Goal: Transaction & Acquisition: Subscribe to service/newsletter

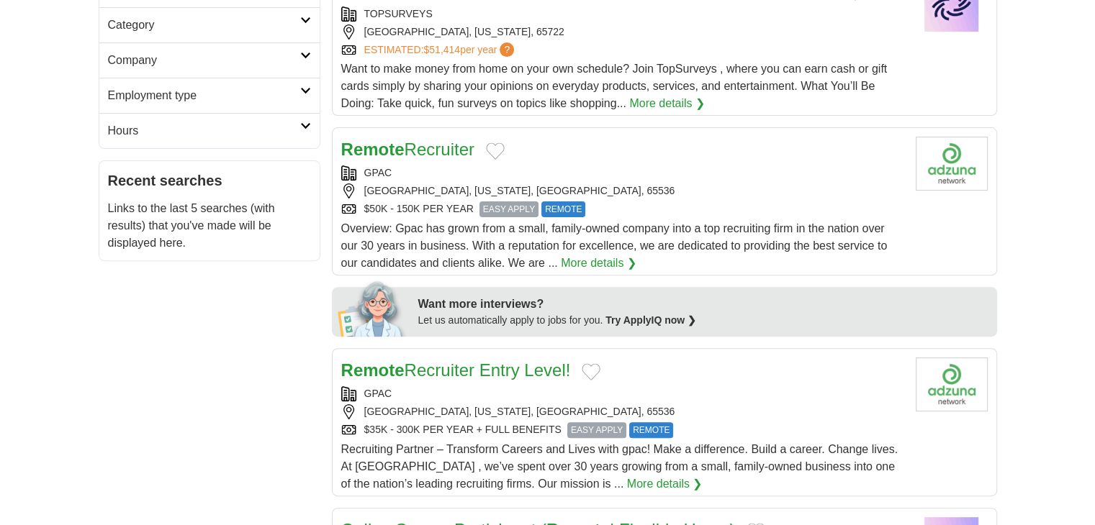
scroll to position [425, 0]
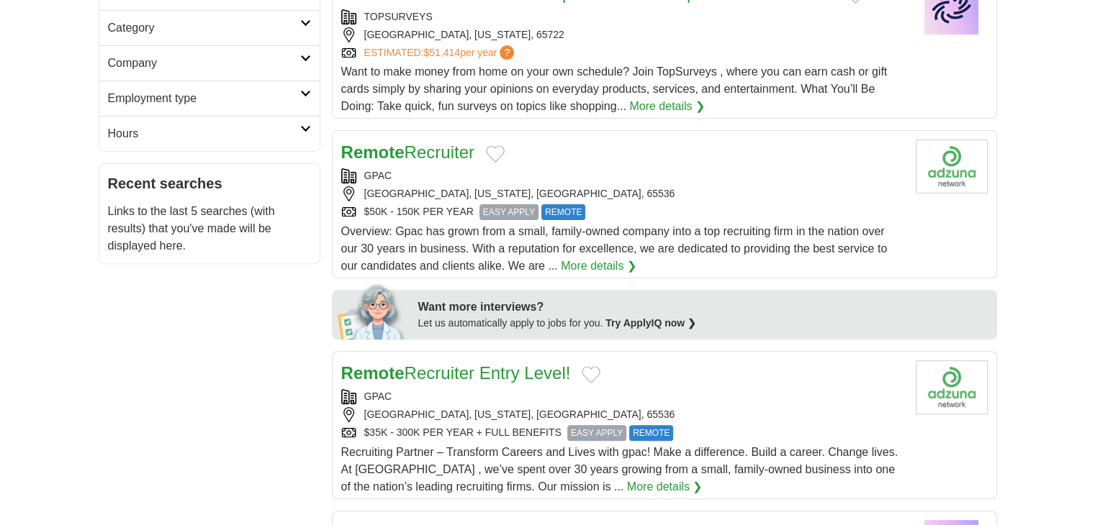
click at [556, 209] on span "REMOTE" at bounding box center [563, 212] width 44 height 16
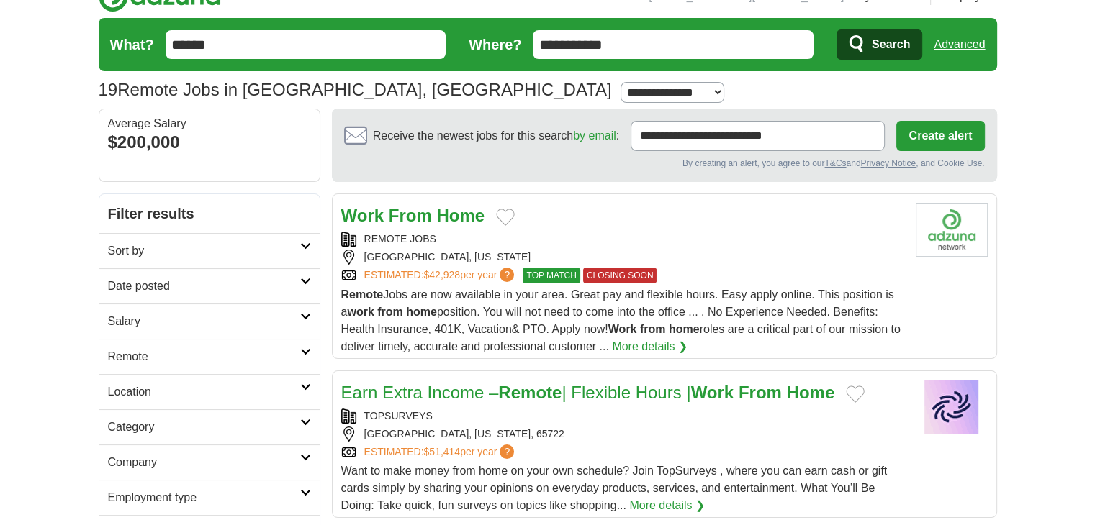
scroll to position [14, 0]
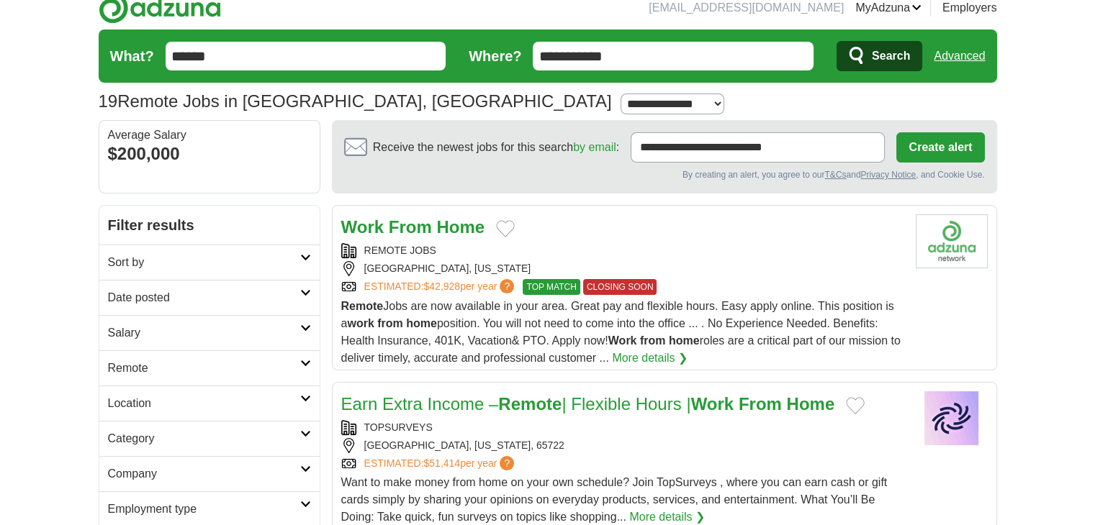
click at [122, 262] on h2 "Sort by" at bounding box center [204, 262] width 192 height 17
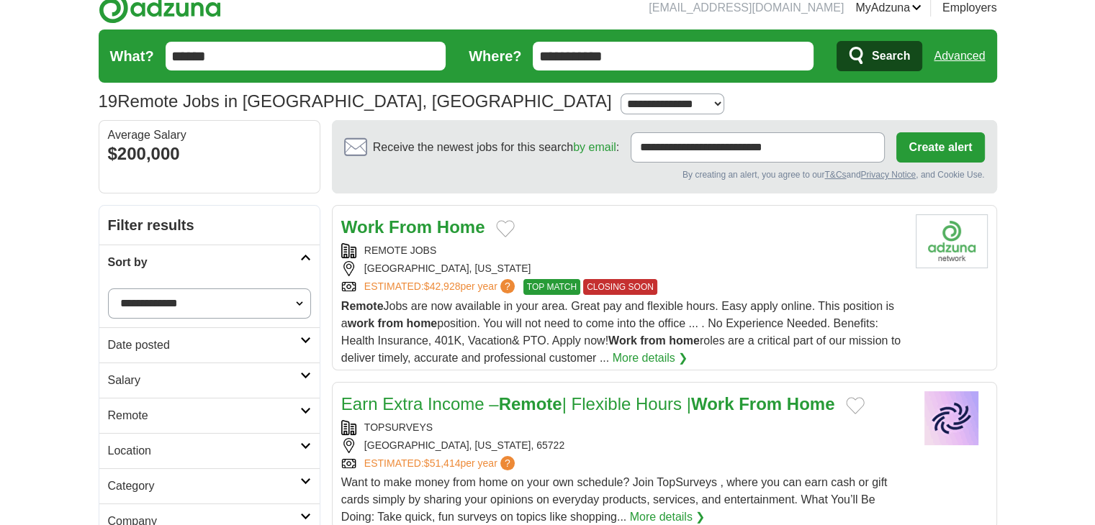
click at [125, 342] on h2 "Date posted" at bounding box center [204, 345] width 192 height 17
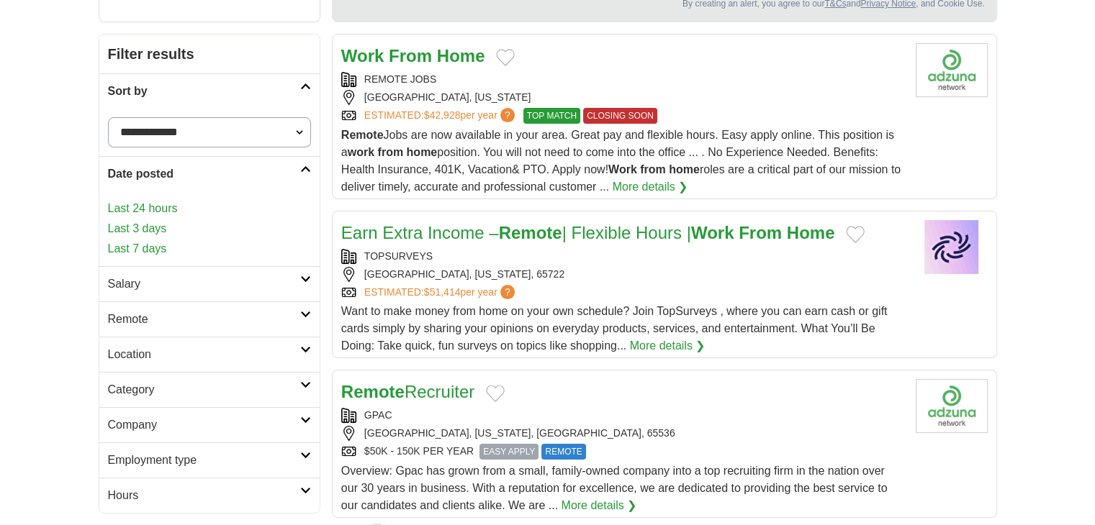
scroll to position [183, 0]
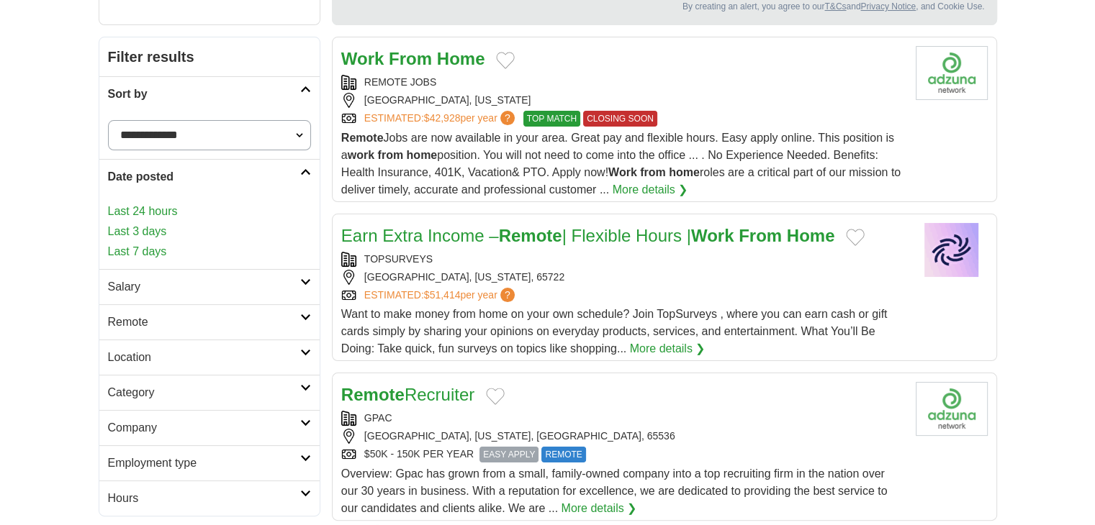
click at [300, 280] on icon at bounding box center [305, 281] width 11 height 7
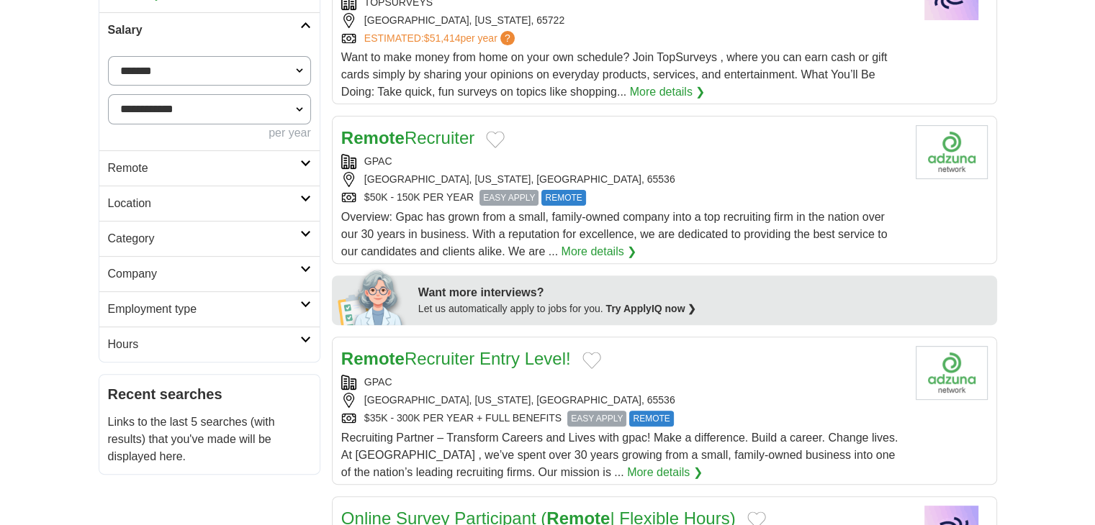
scroll to position [473, 0]
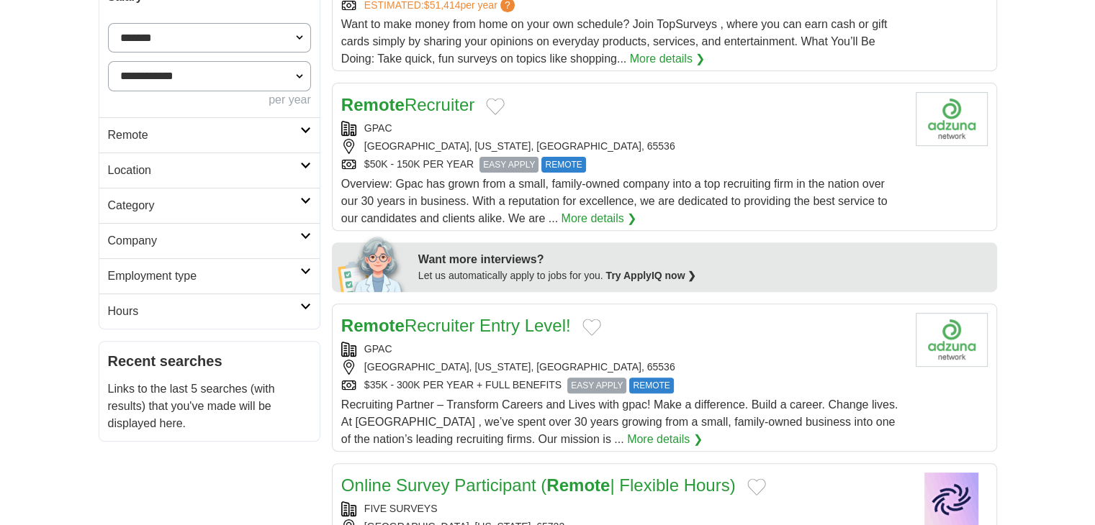
click at [284, 127] on h2 "Remote" at bounding box center [204, 135] width 192 height 17
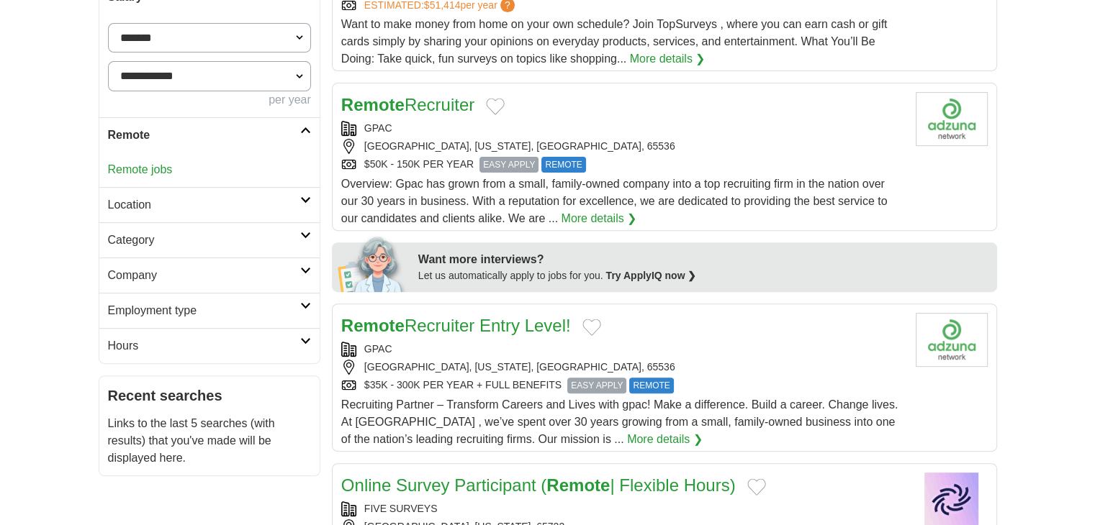
click at [212, 208] on h2 "Location" at bounding box center [204, 204] width 192 height 17
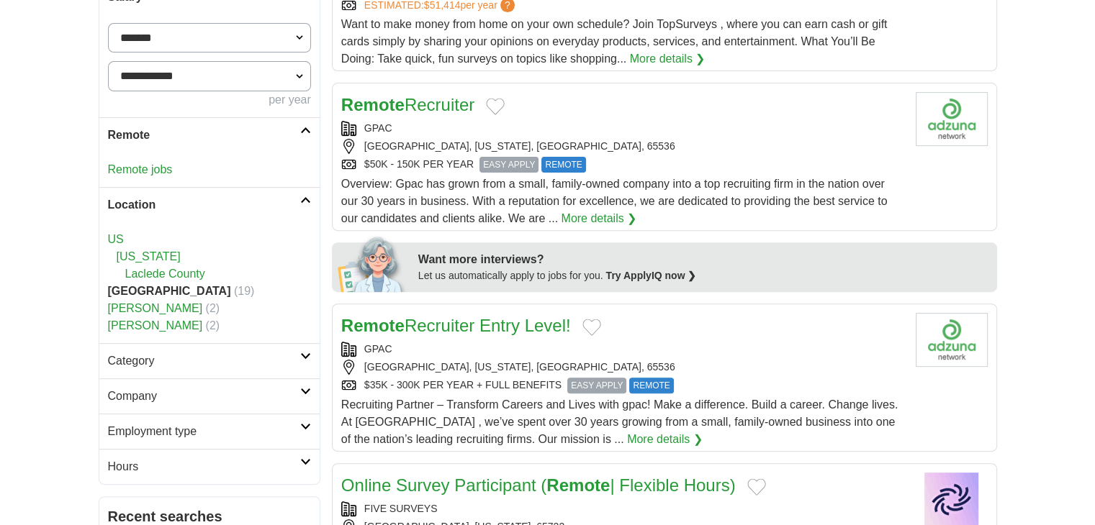
click at [250, 358] on h2 "Category" at bounding box center [204, 361] width 192 height 17
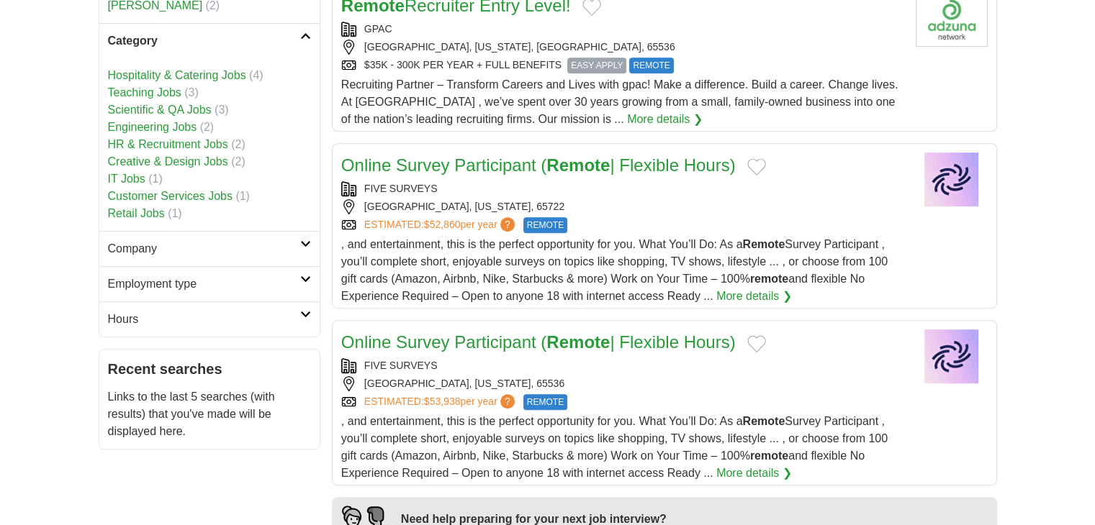
scroll to position [818, 0]
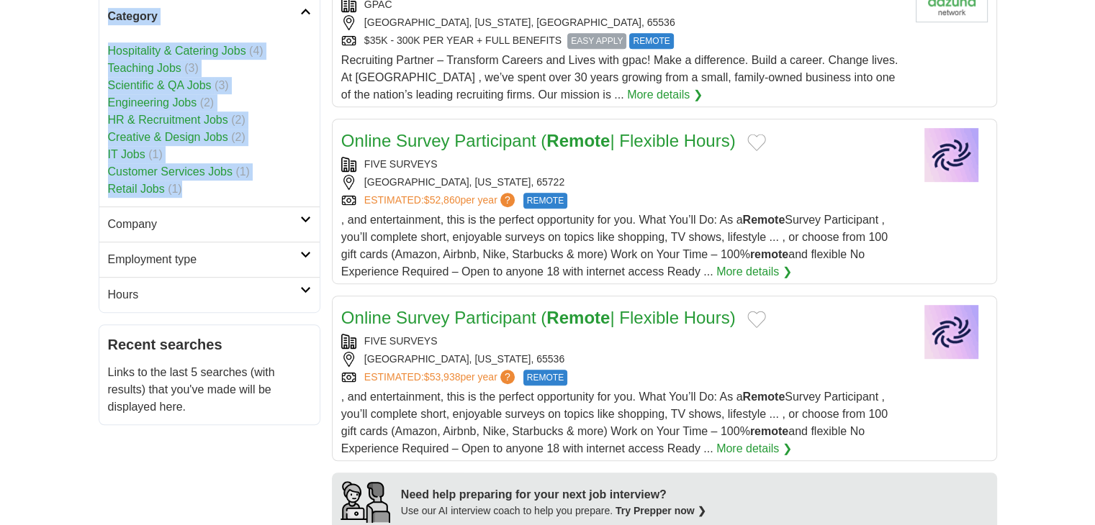
drag, startPoint x: 91, startPoint y: 4, endPoint x: 185, endPoint y: 191, distance: 209.2
copy div "Category Hospitality & Catering Jobs (4) Teaching Jobs (3) Scientific & QA Jobs…"
click at [268, 211] on link "Company" at bounding box center [209, 224] width 220 height 35
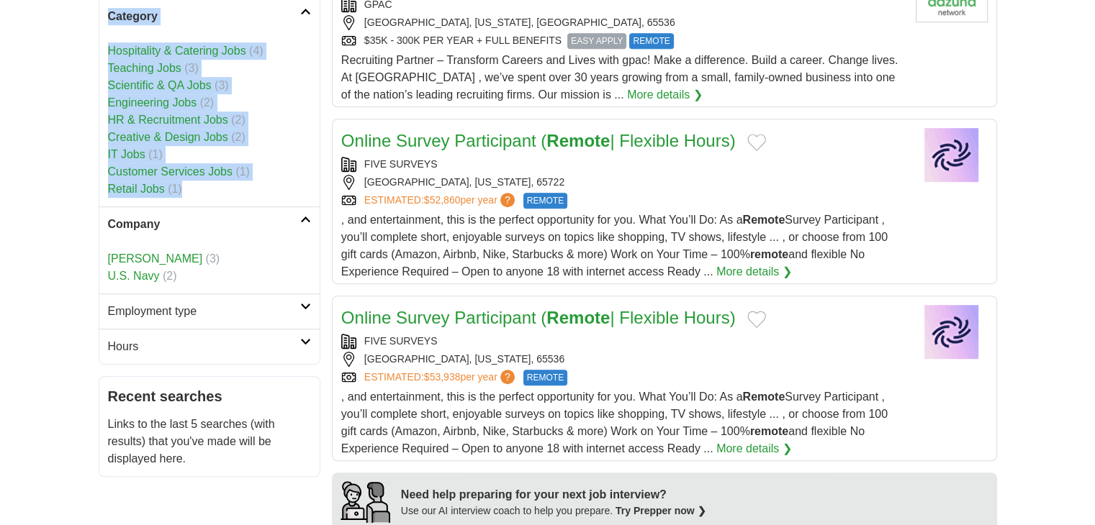
click at [116, 257] on link "[PERSON_NAME]" at bounding box center [155, 259] width 95 height 12
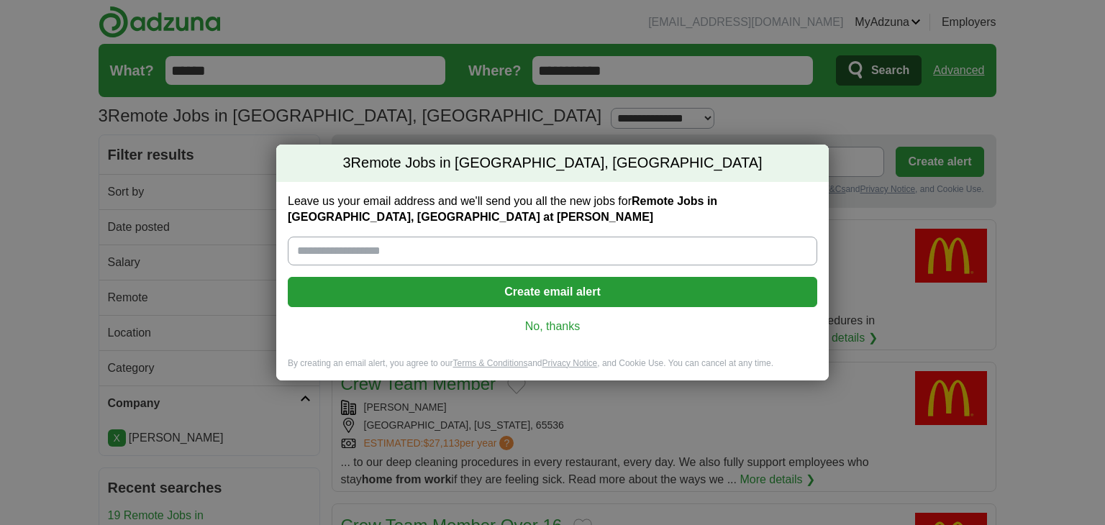
click at [544, 250] on input "Leave us your email address and we'll send you all the new jobs for Remote Jobs…" at bounding box center [553, 251] width 530 height 29
click at [419, 245] on input "Leave us your email address and we'll send you all the new jobs for Remote Jobs…" at bounding box center [553, 251] width 530 height 29
paste input "**********"
type input "**********"
click at [440, 294] on button "Create email alert" at bounding box center [553, 292] width 530 height 30
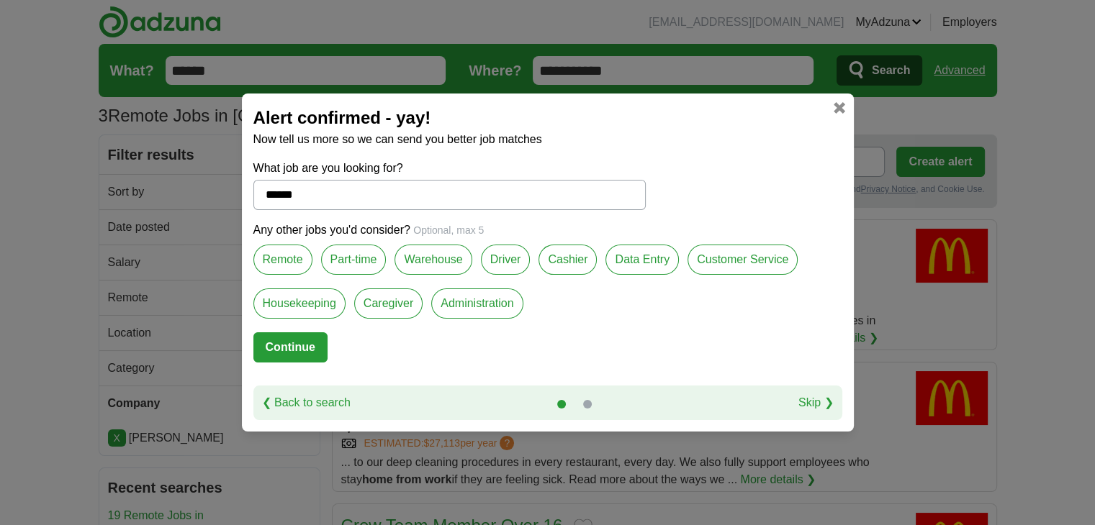
click at [286, 259] on label "Remote" at bounding box center [282, 260] width 59 height 30
click at [367, 262] on label "Part-time" at bounding box center [353, 260] width 65 height 30
click at [653, 257] on label "Data Entry" at bounding box center [641, 260] width 73 height 30
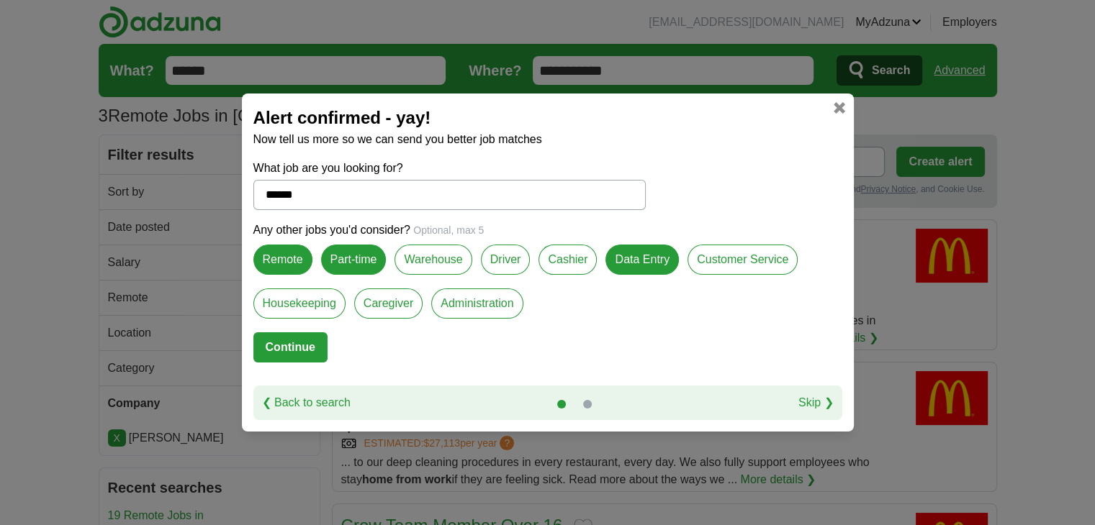
click at [739, 258] on label "Customer Service" at bounding box center [742, 260] width 110 height 30
click at [476, 307] on label "Administration" at bounding box center [476, 304] width 91 height 30
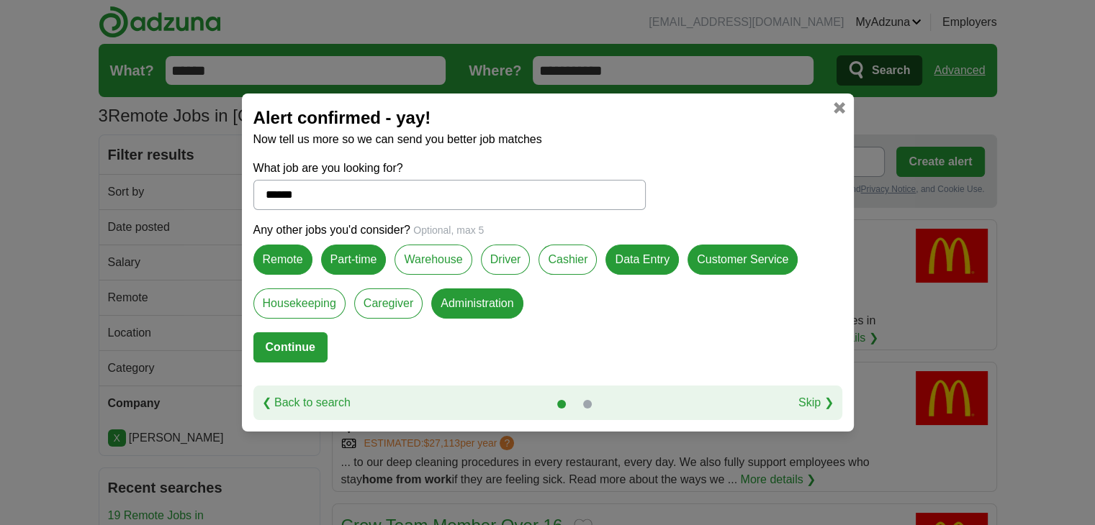
click at [297, 341] on button "Continue" at bounding box center [290, 347] width 74 height 30
select select "*"
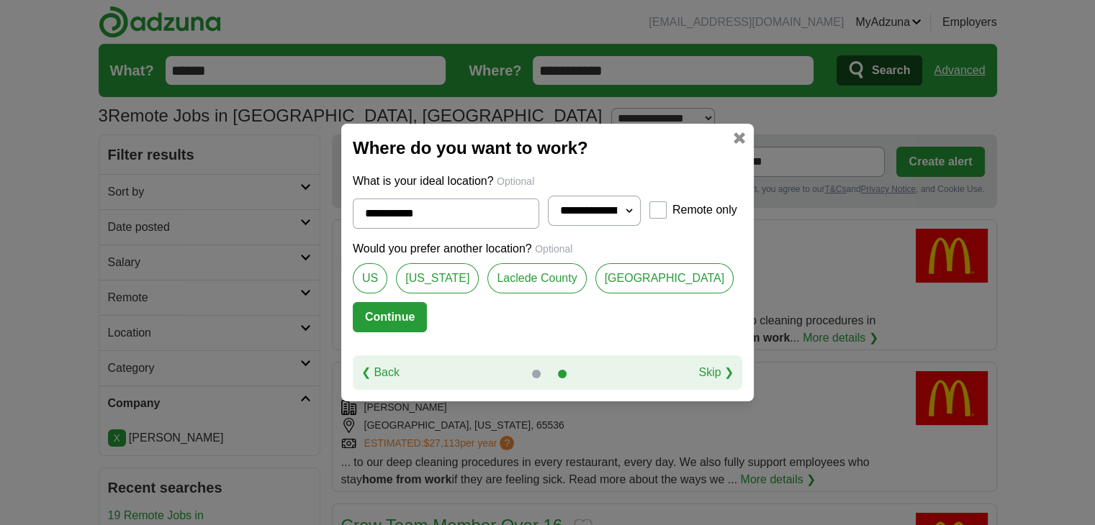
click at [515, 210] on input "**********" at bounding box center [446, 214] width 186 height 30
type input "*"
click at [416, 212] on input "text" at bounding box center [446, 214] width 186 height 30
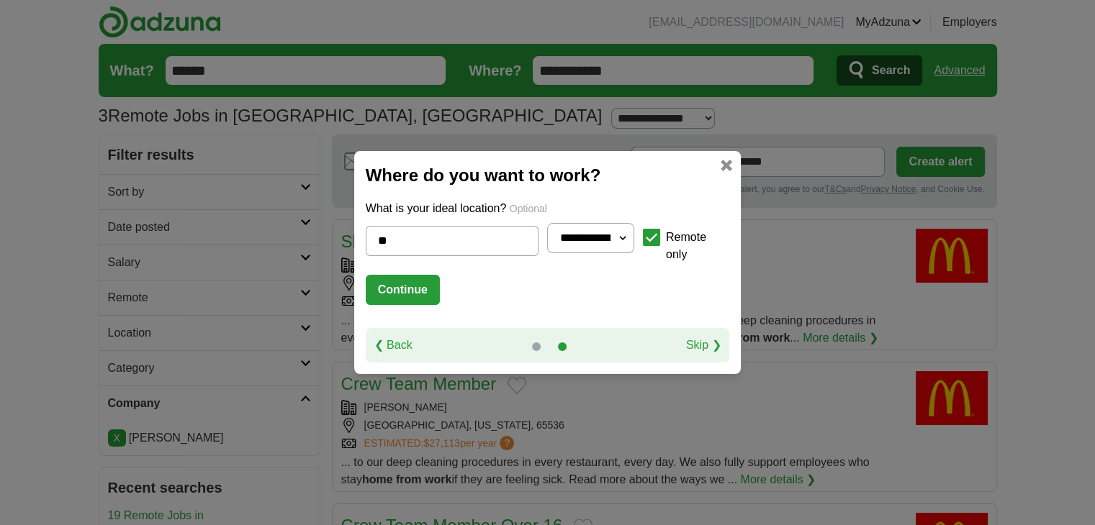
type input "*"
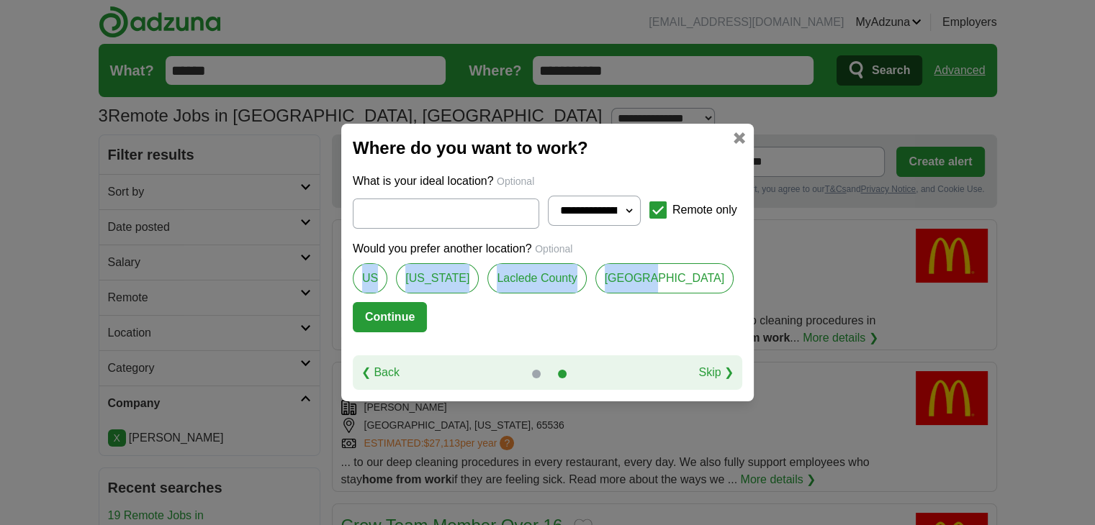
drag, startPoint x: 642, startPoint y: 268, endPoint x: 333, endPoint y: 276, distance: 308.8
click at [333, 276] on div "**********" at bounding box center [547, 262] width 1095 height 525
copy div "US [US_STATE] [GEOGRAPHIC_DATA] [GEOGRAPHIC_DATA]"
click at [383, 318] on button "Continue" at bounding box center [390, 317] width 74 height 30
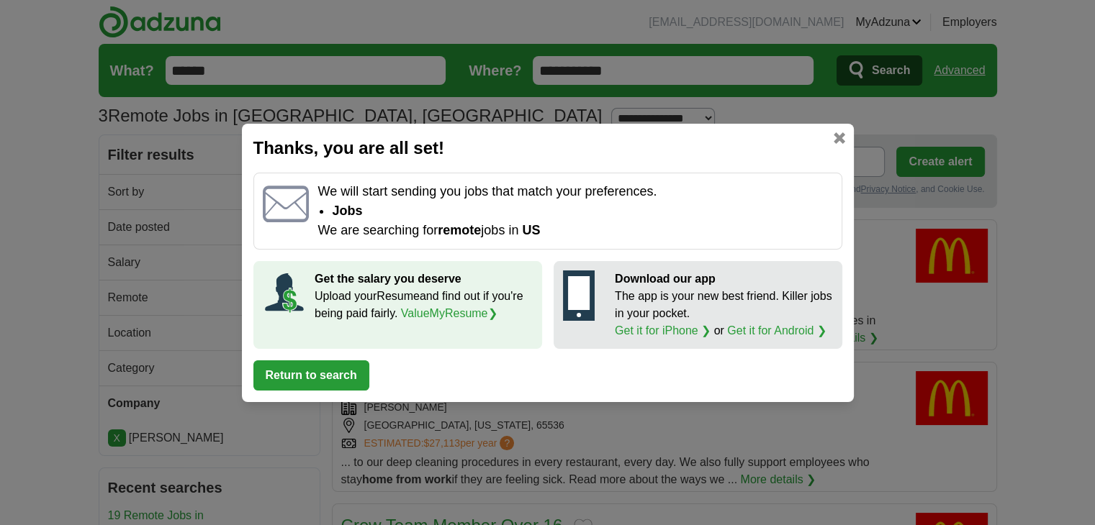
click at [843, 140] on link at bounding box center [839, 138] width 12 height 12
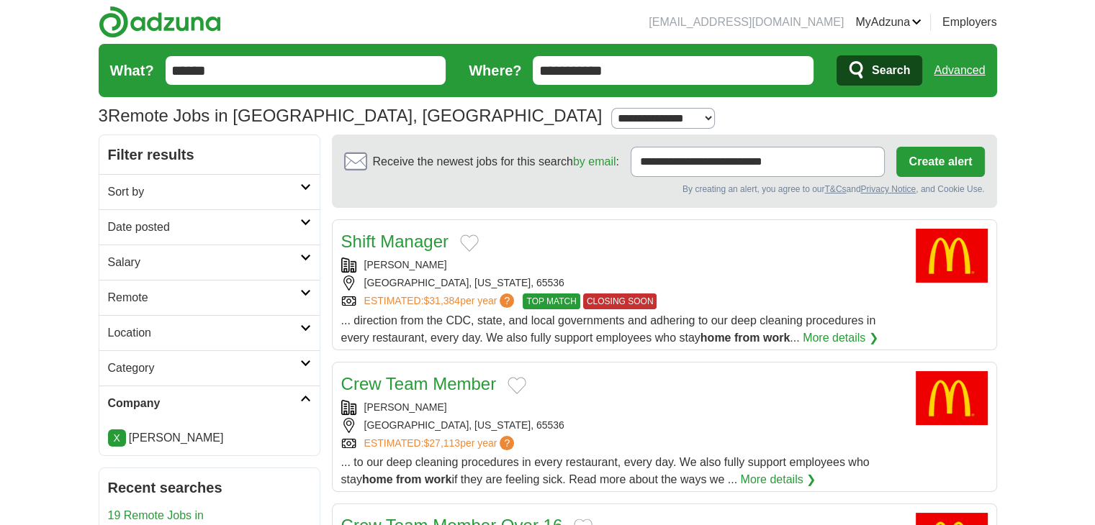
click at [640, 73] on input "**********" at bounding box center [673, 70] width 281 height 29
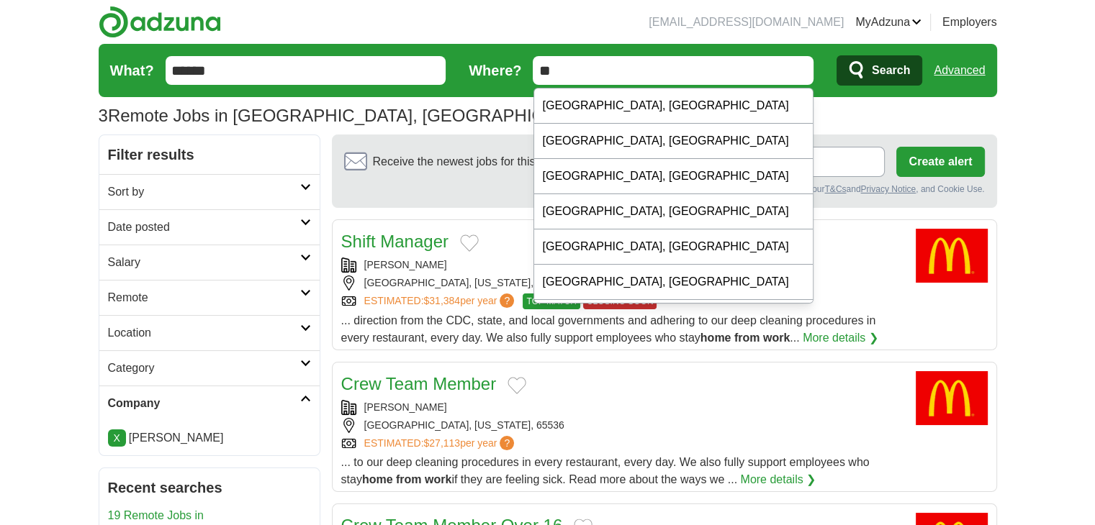
type input "*"
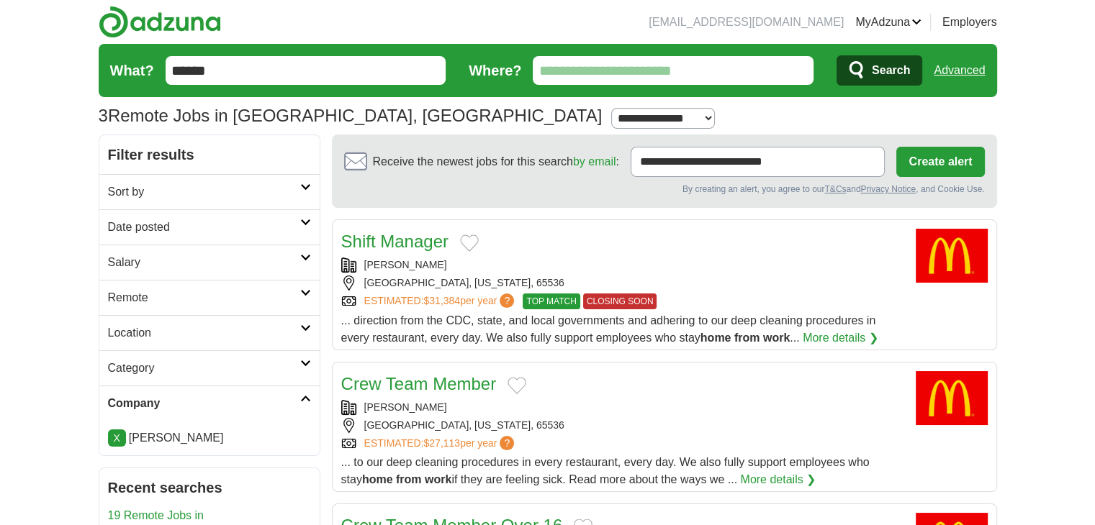
click at [869, 76] on button "Search" at bounding box center [879, 70] width 86 height 30
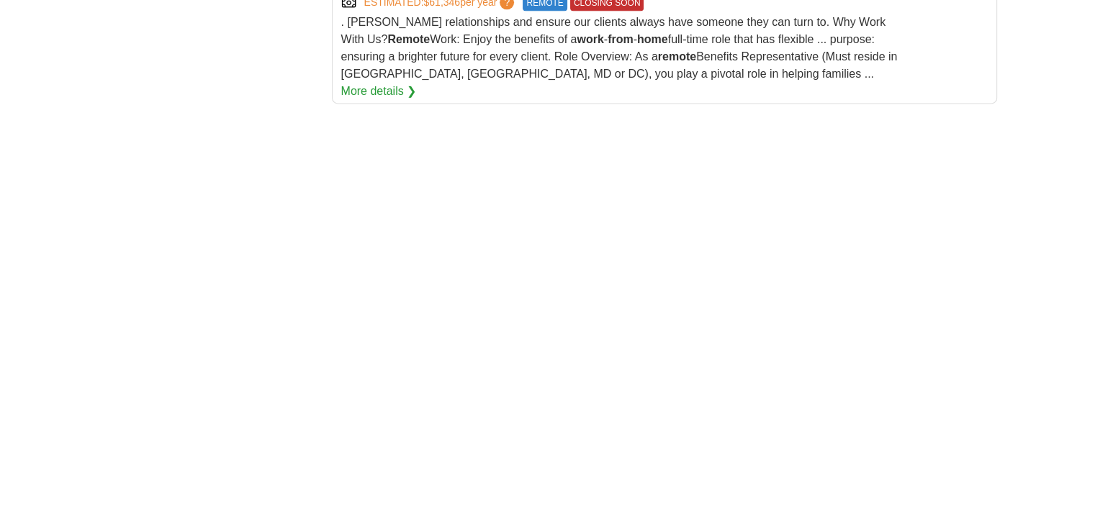
scroll to position [2066, 0]
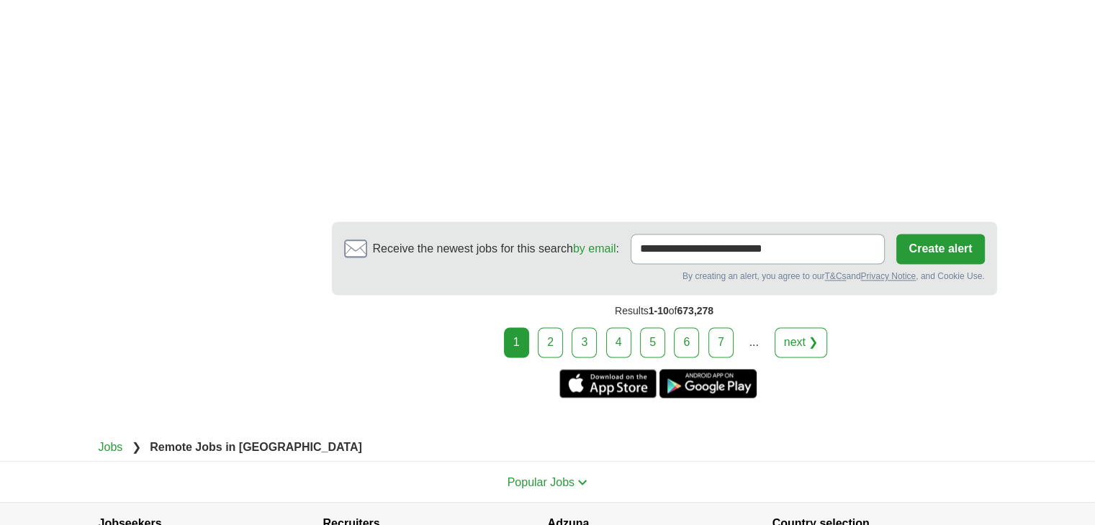
scroll to position [2401, 0]
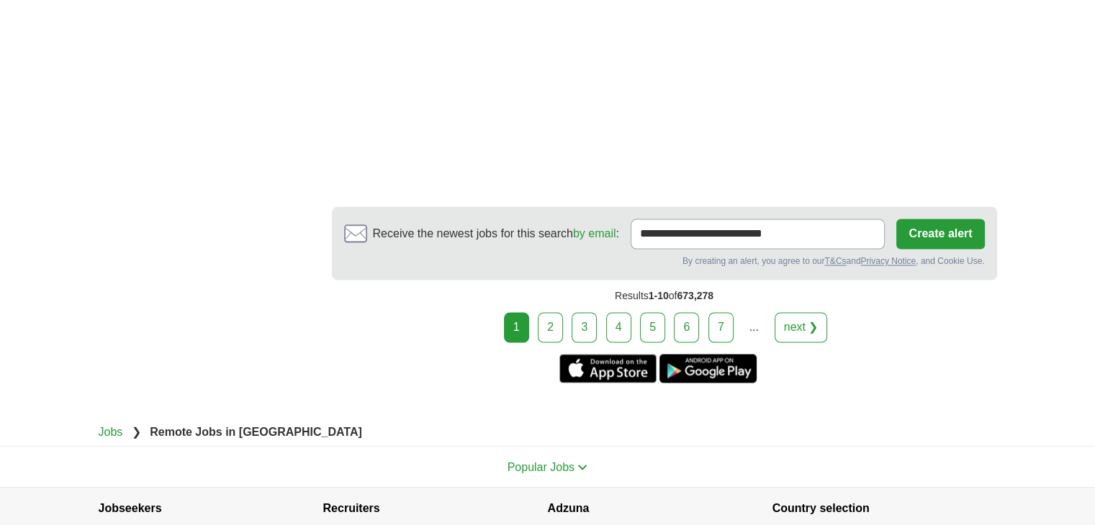
click at [549, 312] on link "2" at bounding box center [550, 327] width 25 height 30
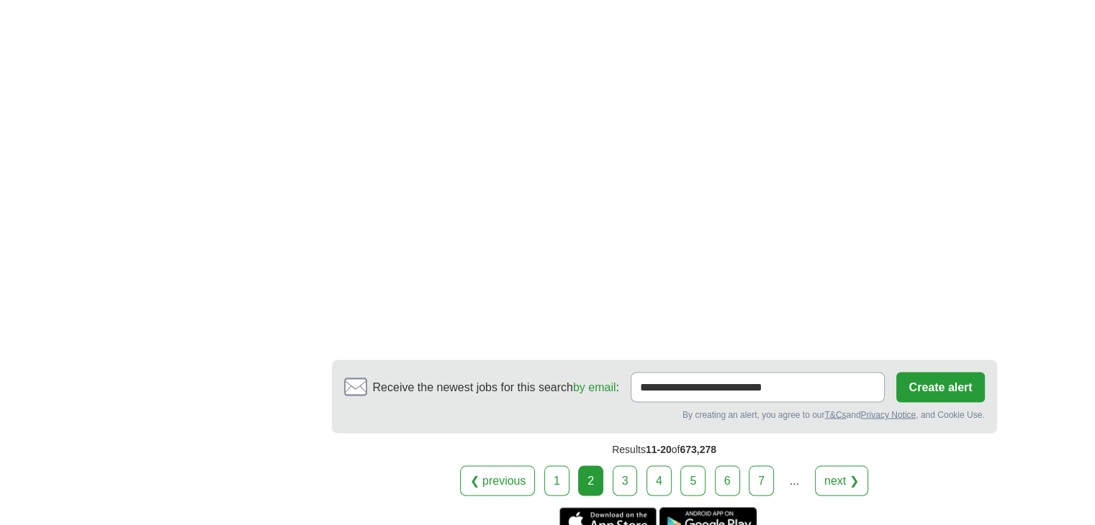
scroll to position [2481, 0]
